Goal: Task Accomplishment & Management: Manage account settings

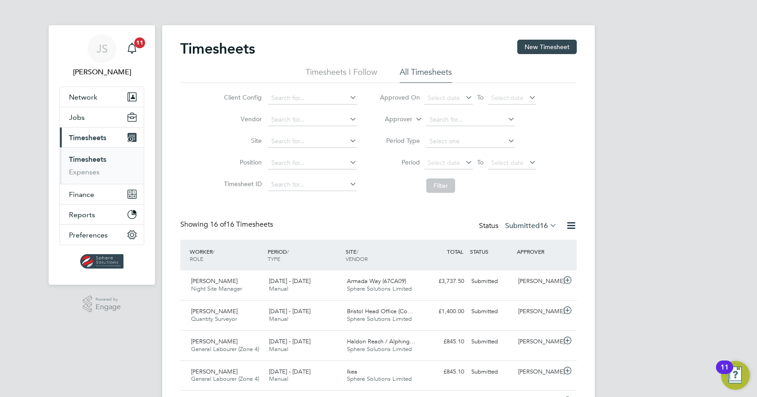
click at [532, 223] on label "Submitted 16" at bounding box center [531, 225] width 52 height 9
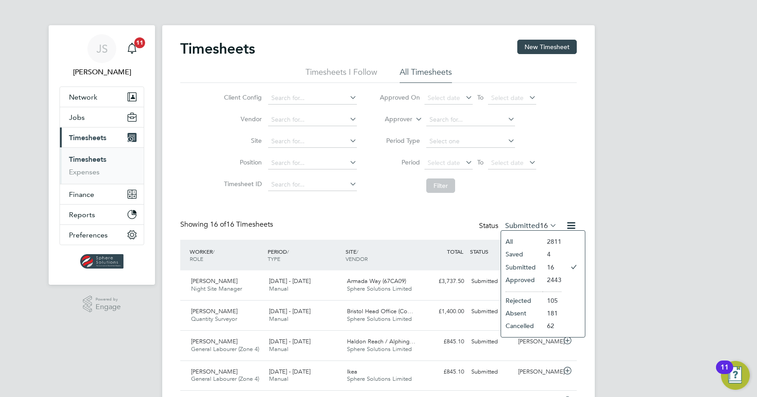
click at [528, 265] on li "Submitted" at bounding box center [521, 267] width 41 height 13
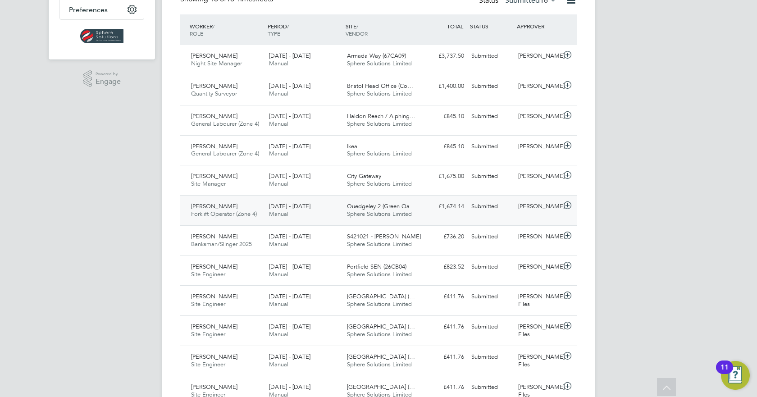
click at [534, 214] on div "Ali Hazizi Forklift Operator (Zone 4) 18 - 24 Aug 2025 18 - 24 Aug 2025 Manual …" at bounding box center [378, 210] width 397 height 30
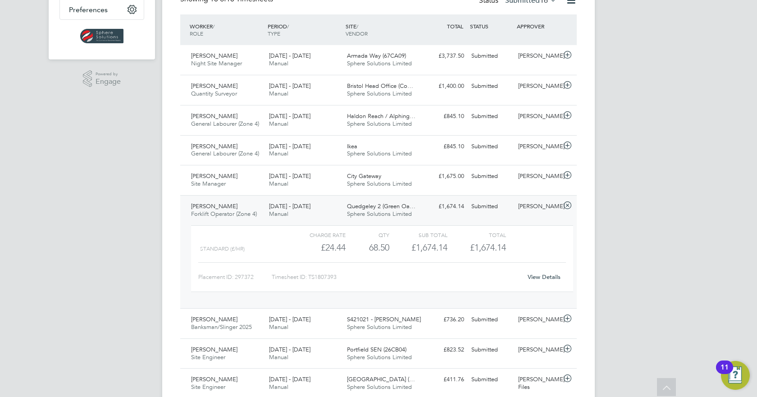
click at [543, 278] on link "View Details" at bounding box center [544, 277] width 33 height 8
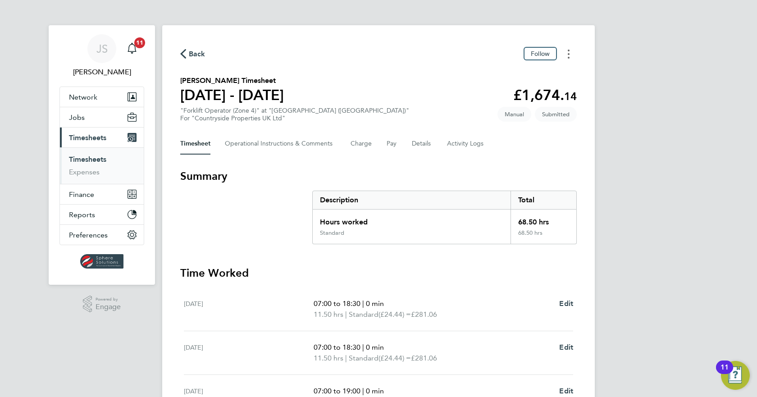
click at [571, 49] on button "Timesheets Menu" at bounding box center [569, 54] width 16 height 14
click at [441, 49] on div "Back Follow [PERSON_NAME] as absent Download timesheet" at bounding box center [378, 54] width 397 height 14
click at [568, 58] on icon "Timesheets Menu" at bounding box center [569, 54] width 2 height 9
click at [424, 59] on div "Back Follow [PERSON_NAME] as absent Download timesheet" at bounding box center [378, 54] width 397 height 14
click at [567, 58] on button "Timesheets Menu" at bounding box center [569, 54] width 16 height 14
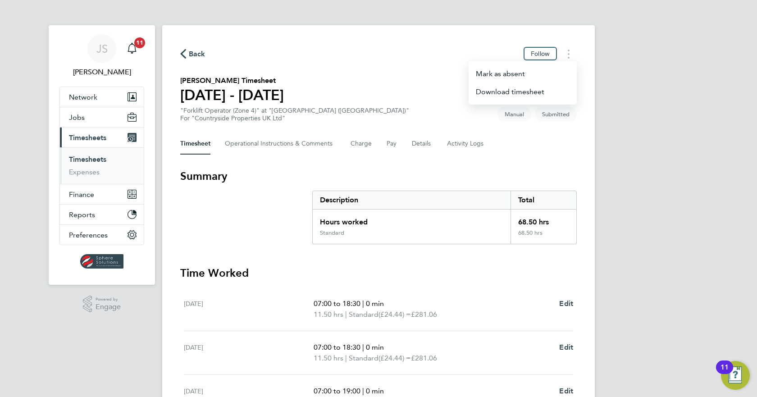
click at [417, 57] on div "Back Follow [PERSON_NAME] as absent Download timesheet" at bounding box center [378, 54] width 397 height 14
click at [547, 55] on span "Follow" at bounding box center [540, 54] width 19 height 8
click at [565, 56] on button "Timesheets Menu" at bounding box center [569, 54] width 16 height 14
click at [429, 162] on div "Back Following [PERSON_NAME] as absent Download timesheet [PERSON_NAME] Timeshe…" at bounding box center [378, 336] width 433 height 622
click at [455, 142] on Logs-tab "Activity Logs" at bounding box center [466, 144] width 38 height 22
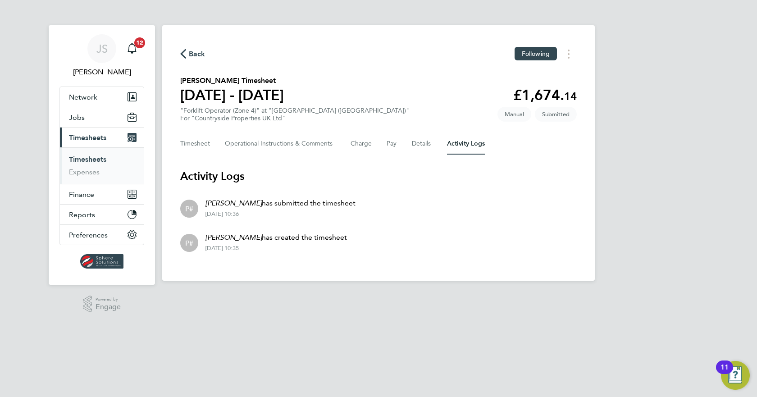
click at [406, 141] on div "Timesheet Operational Instructions & Comments Charge Pay Details Activity Logs" at bounding box center [378, 144] width 397 height 22
click at [412, 141] on button "Details" at bounding box center [422, 144] width 21 height 22
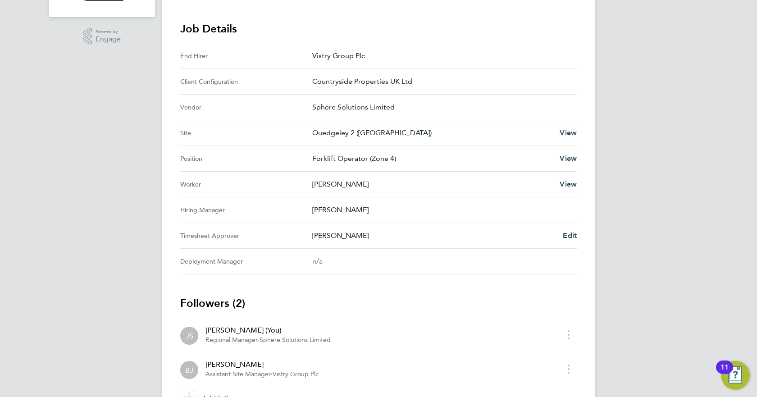
scroll to position [270, 0]
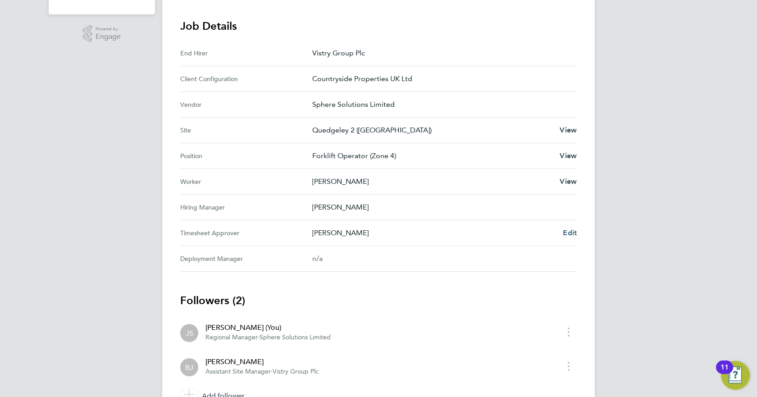
click at [563, 233] on div "[PERSON_NAME] Edit" at bounding box center [444, 233] width 265 height 11
click at [569, 235] on span "Edit" at bounding box center [570, 232] width 14 height 9
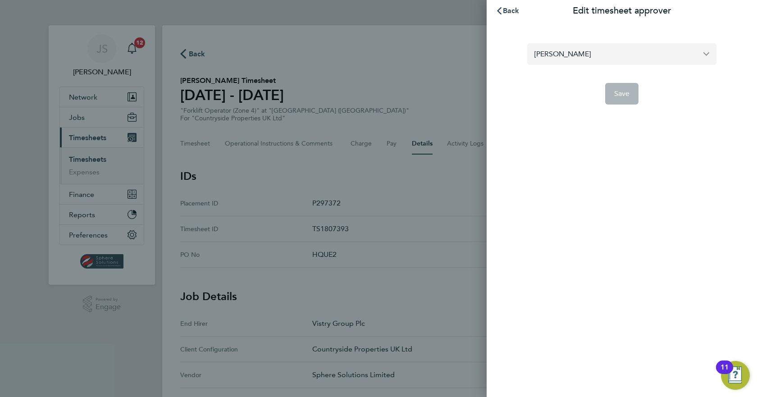
click at [584, 52] on input "[PERSON_NAME]" at bounding box center [621, 53] width 189 height 21
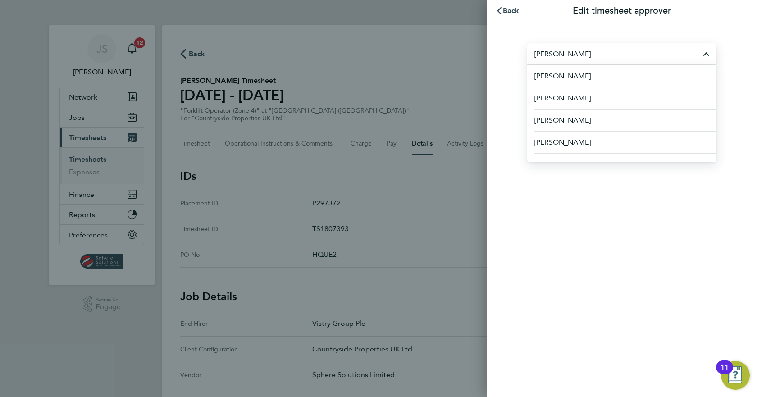
drag, startPoint x: 555, startPoint y: 57, endPoint x: 529, endPoint y: 51, distance: 25.8
click at [529, 51] on input "[PERSON_NAME]" at bounding box center [621, 53] width 189 height 21
drag, startPoint x: 576, startPoint y: 52, endPoint x: 527, endPoint y: 55, distance: 49.6
click at [527, 55] on section "[PERSON_NAME] [PERSON_NAME] [PERSON_NAME] [PERSON_NAME] [PERSON_NAME] [PERSON_N…" at bounding box center [622, 68] width 220 height 72
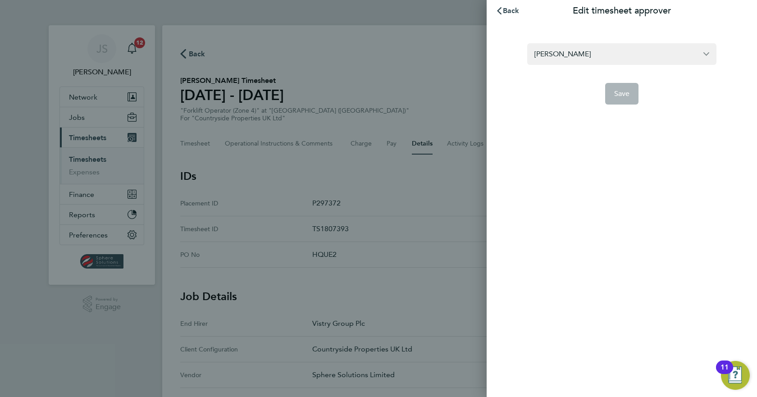
type input "[PERSON_NAME]"
drag, startPoint x: 567, startPoint y: 54, endPoint x: 511, endPoint y: 56, distance: 55.9
click at [511, 56] on div "[PERSON_NAME] Save" at bounding box center [622, 69] width 270 height 94
click at [563, 54] on input "text" at bounding box center [621, 53] width 189 height 21
type input "bradl"
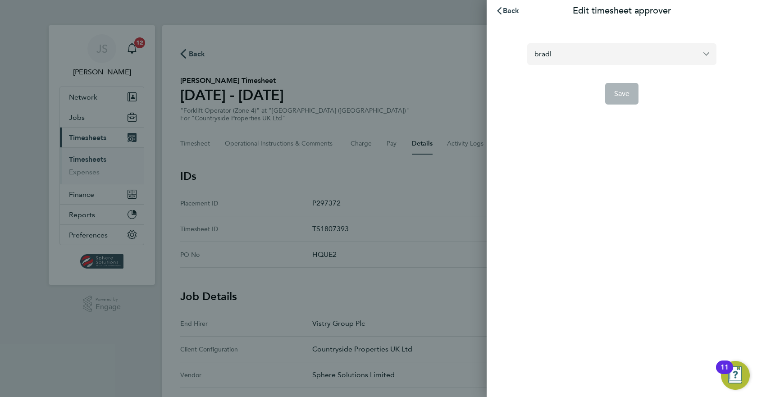
click at [622, 54] on input "bradl" at bounding box center [621, 53] width 189 height 21
drag, startPoint x: 702, startPoint y: 53, endPoint x: 707, endPoint y: 52, distance: 4.6
click at [707, 52] on input "bradl" at bounding box center [621, 53] width 189 height 21
drag, startPoint x: 575, startPoint y: 58, endPoint x: 498, endPoint y: 55, distance: 76.2
click at [498, 55] on div "bradl Save" at bounding box center [622, 69] width 270 height 94
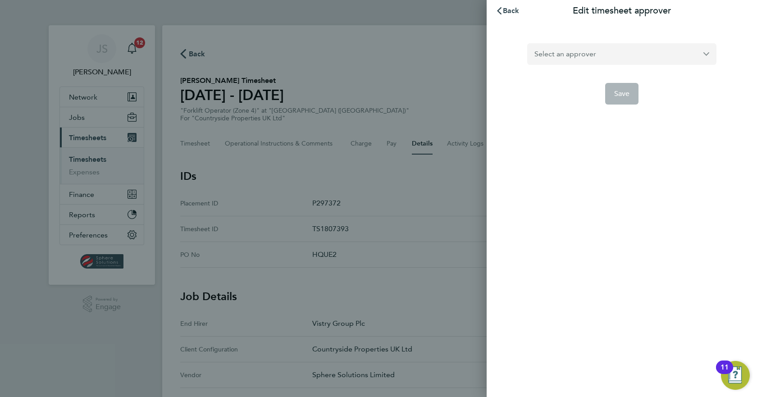
click at [565, 57] on input "text" at bounding box center [621, 53] width 189 height 21
click at [698, 52] on input "text" at bounding box center [621, 53] width 189 height 21
click at [707, 55] on input "text" at bounding box center [621, 53] width 189 height 21
click at [589, 53] on input "text" at bounding box center [621, 53] width 189 height 21
type input "br"
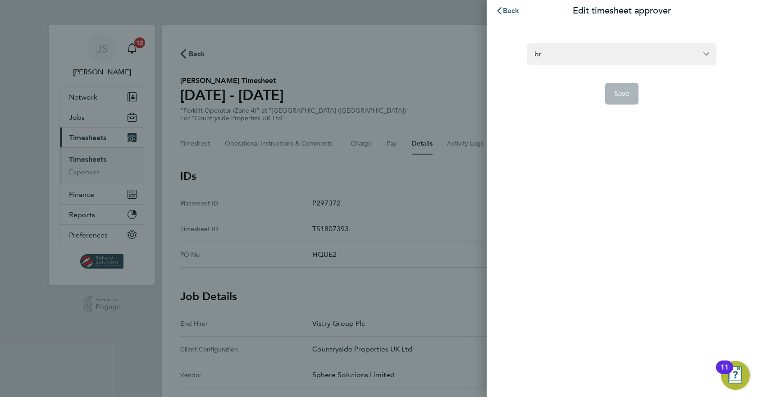
click at [507, 13] on span "Back" at bounding box center [511, 10] width 17 height 9
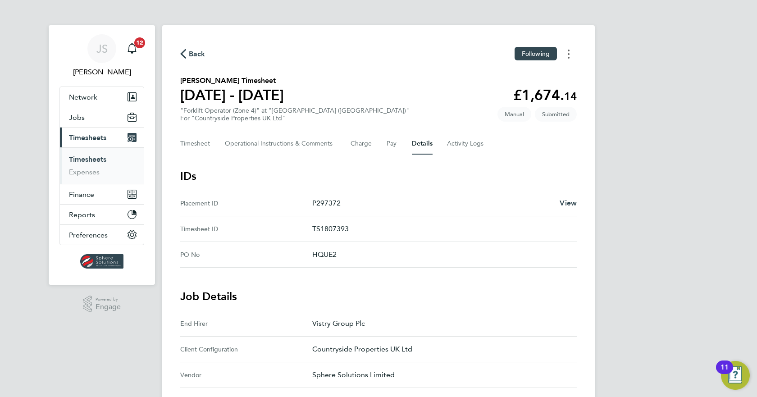
click at [563, 55] on button "Timesheets Menu" at bounding box center [569, 54] width 16 height 14
click at [498, 165] on div "Back Following [PERSON_NAME] as absent Download timesheet [PERSON_NAME] Timeshe…" at bounding box center [378, 362] width 433 height 675
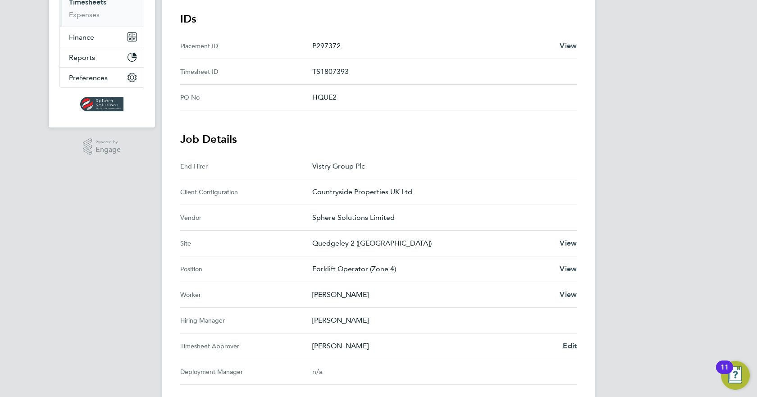
scroll to position [318, 0]
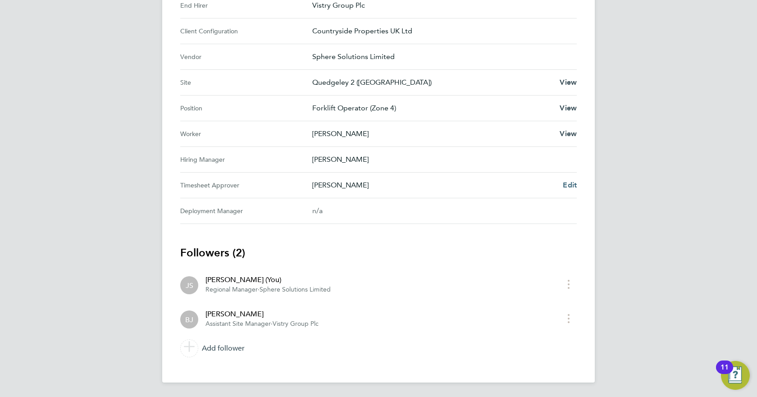
click at [568, 189] on link "Edit" at bounding box center [570, 185] width 14 height 11
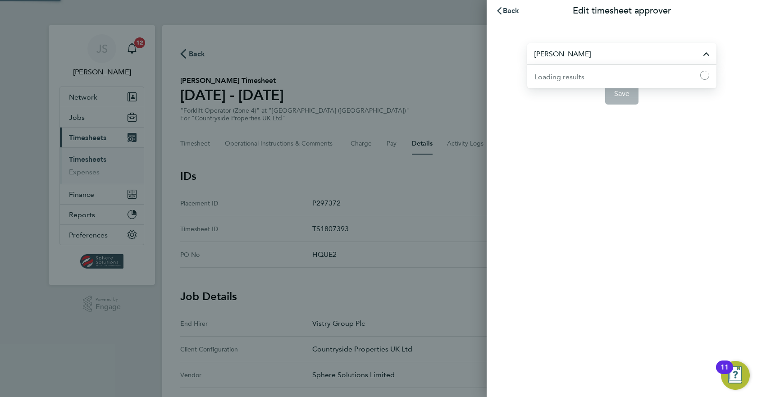
click at [569, 53] on input "[PERSON_NAME]" at bounding box center [621, 53] width 189 height 21
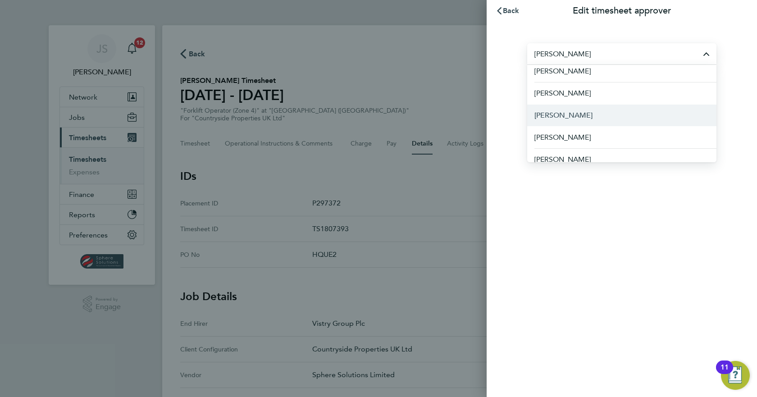
scroll to position [13, 0]
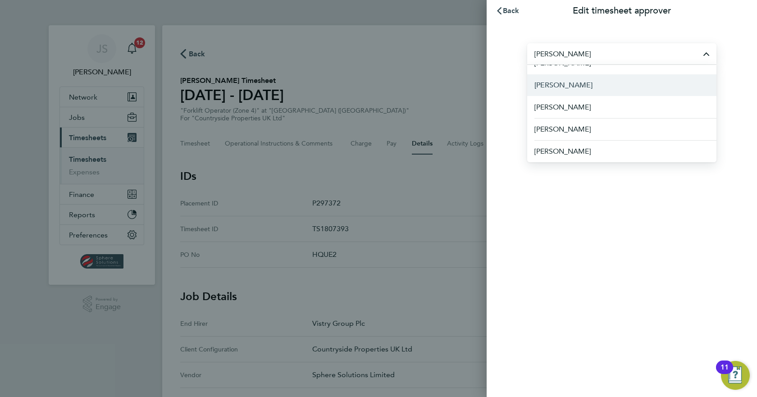
click at [582, 84] on span "[PERSON_NAME]" at bounding box center [563, 85] width 58 height 11
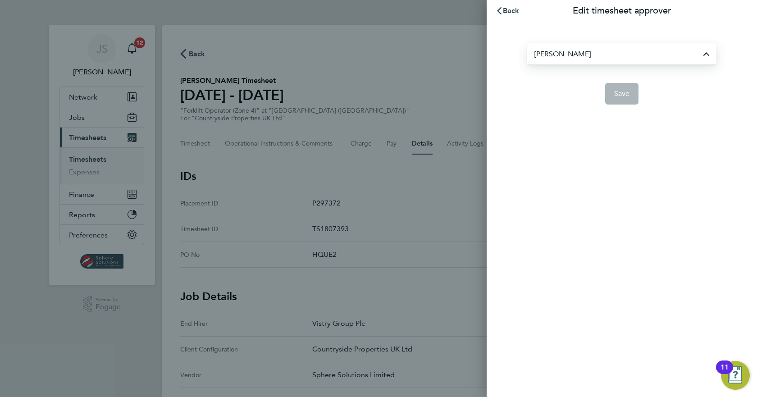
type input "[PERSON_NAME]"
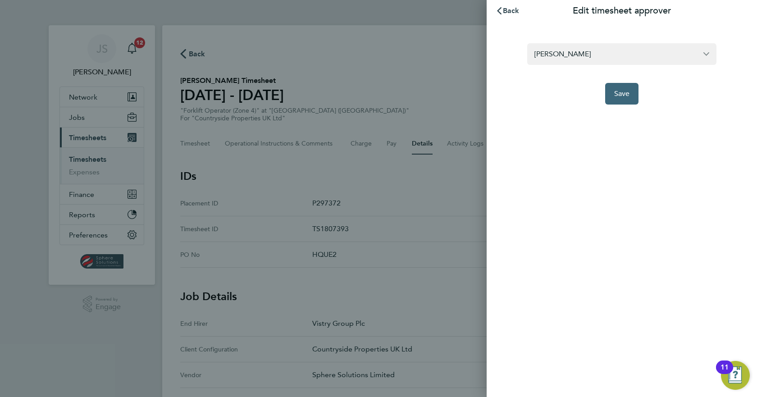
click at [621, 93] on span "Save" at bounding box center [622, 93] width 16 height 9
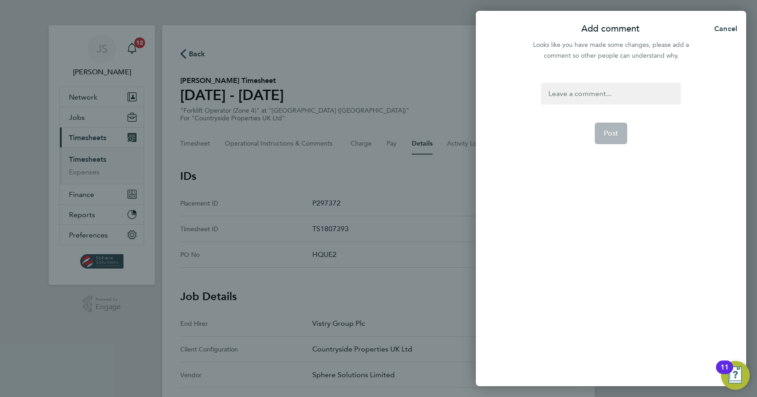
click at [613, 98] on div at bounding box center [610, 94] width 139 height 22
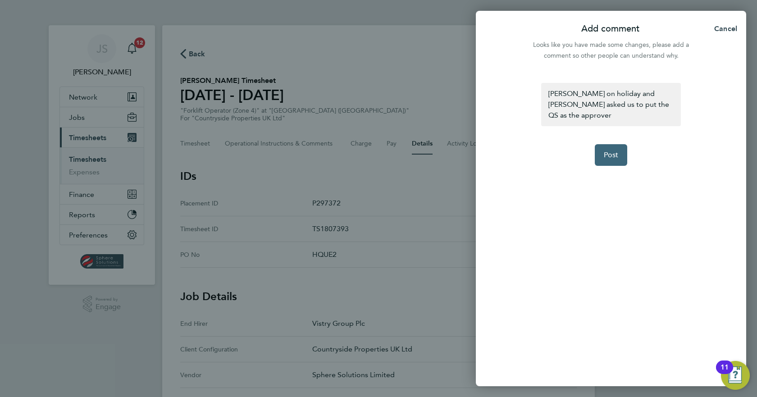
click at [611, 151] on span "Post" at bounding box center [611, 155] width 15 height 9
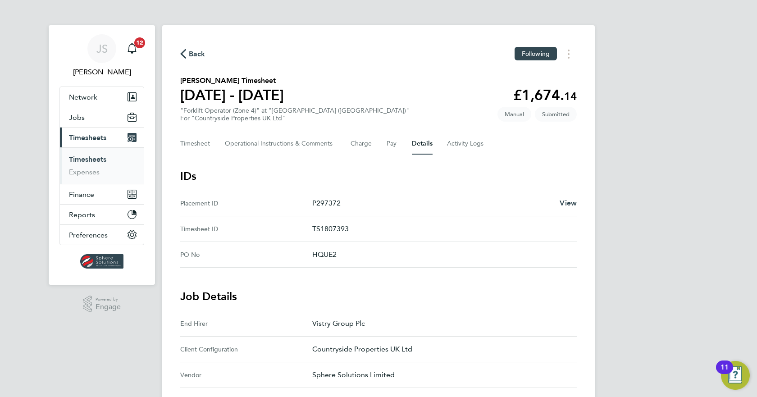
click at [96, 132] on button "Current page: Timesheets" at bounding box center [102, 138] width 84 height 20
